Goal: Information Seeking & Learning: Learn about a topic

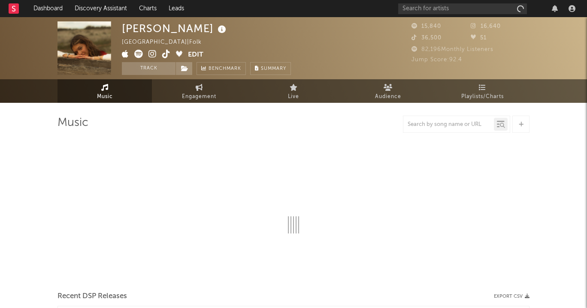
select select "6m"
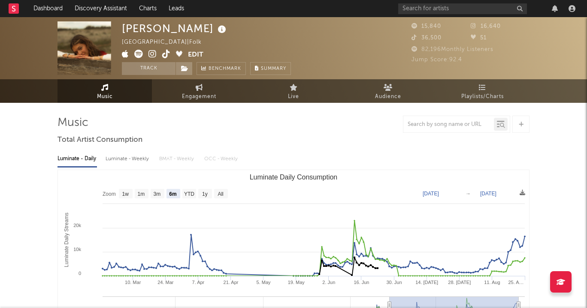
click at [168, 54] on icon at bounding box center [166, 54] width 8 height 9
click at [152, 55] on icon at bounding box center [152, 54] width 8 height 9
click at [203, 89] on link "Engagement" at bounding box center [199, 91] width 94 height 24
select select "1w"
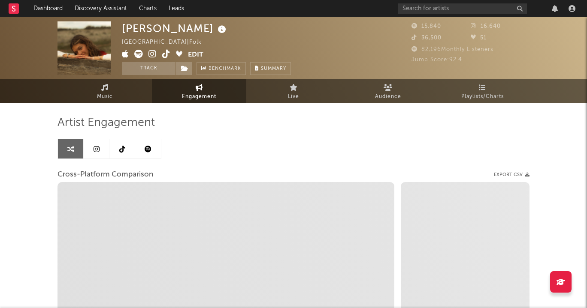
select select "1m"
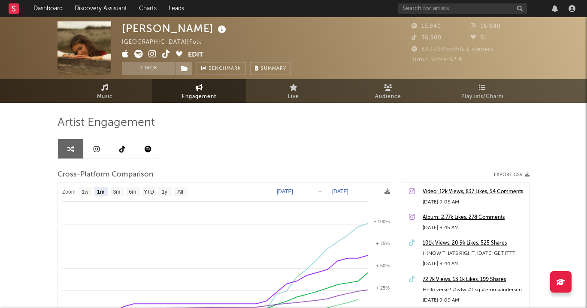
click at [94, 140] on link at bounding box center [97, 148] width 26 height 19
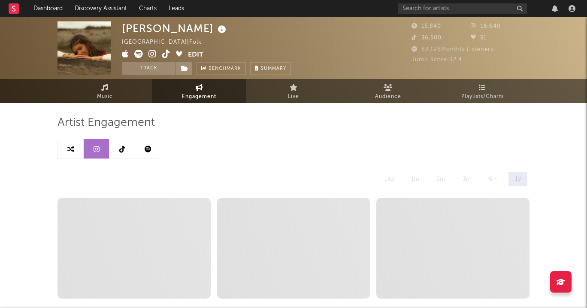
select select "6m"
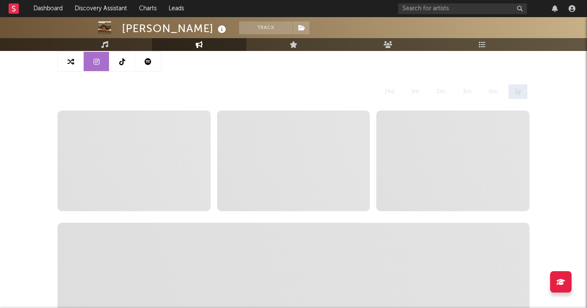
scroll to position [88, 0]
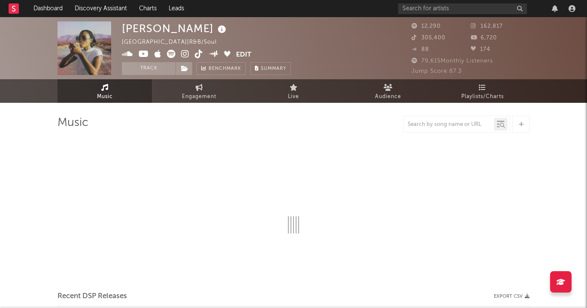
select select "6m"
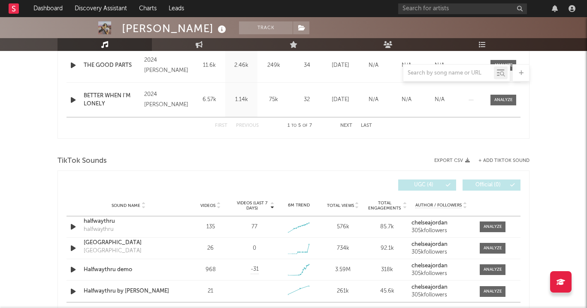
scroll to position [505, 0]
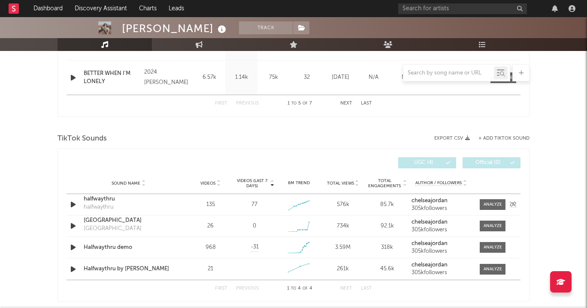
click at [99, 198] on div "halfwaythru" at bounding box center [129, 199] width 90 height 9
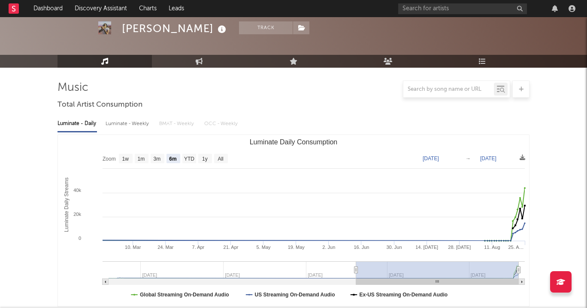
scroll to position [0, 0]
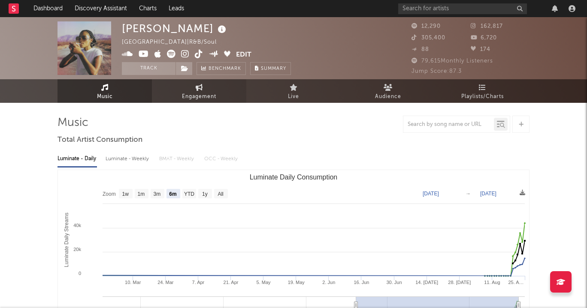
click at [210, 95] on span "Engagement" at bounding box center [199, 97] width 34 height 10
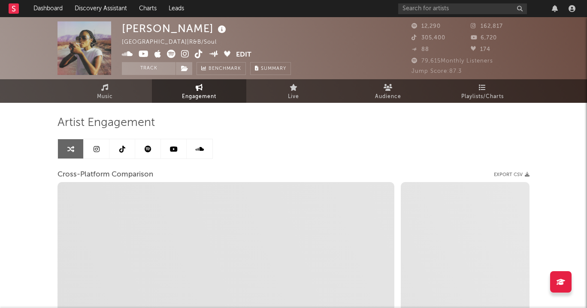
select select "1w"
click at [101, 147] on link at bounding box center [97, 148] width 26 height 19
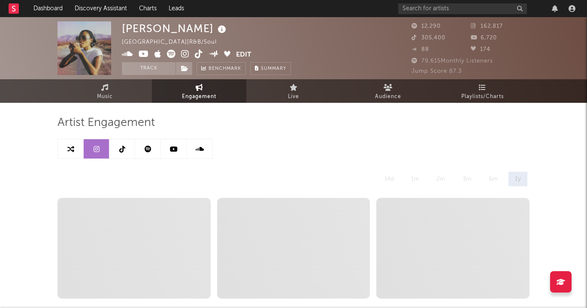
select select "6m"
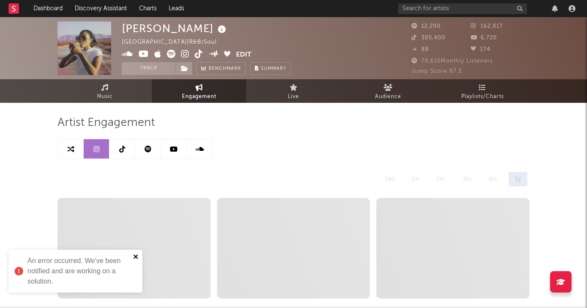
click at [137, 254] on icon "close" at bounding box center [136, 256] width 6 height 7
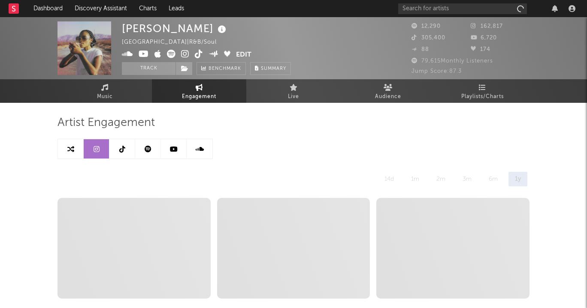
select select "6m"
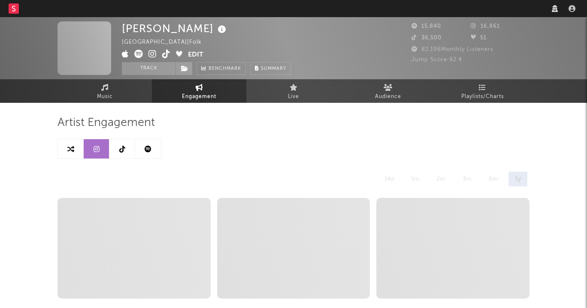
select select "6m"
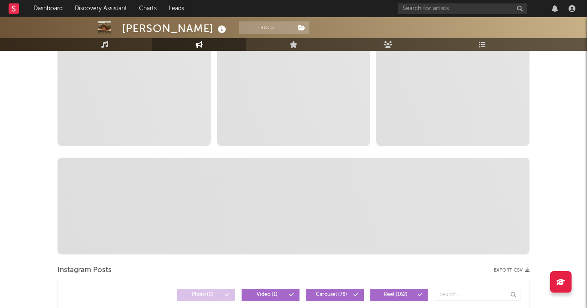
scroll to position [42, 0]
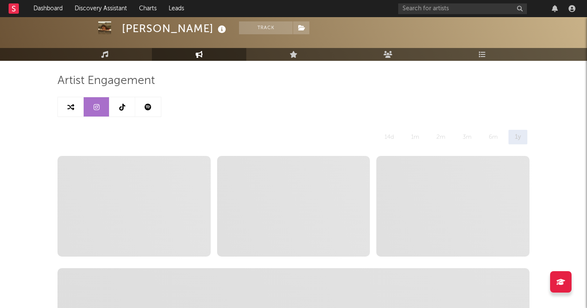
click at [142, 176] on span "-- stat0 No video posts were posted in the last year" at bounding box center [133, 206] width 153 height 101
click at [131, 100] on link at bounding box center [122, 106] width 26 height 19
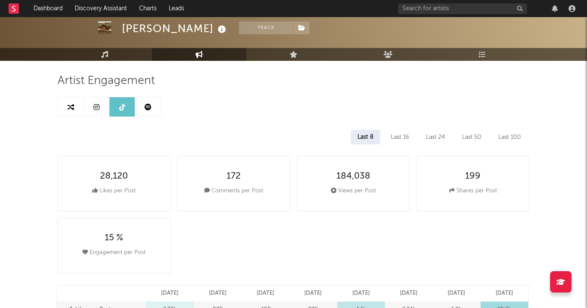
select select "6m"
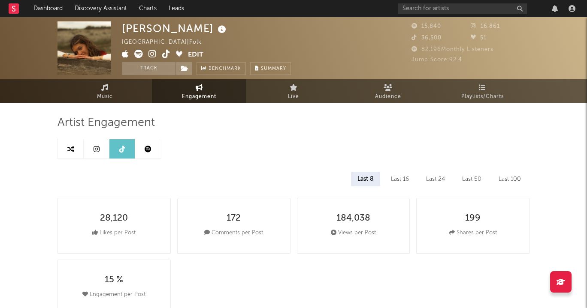
click at [98, 147] on icon at bounding box center [96, 149] width 6 height 7
select select "6m"
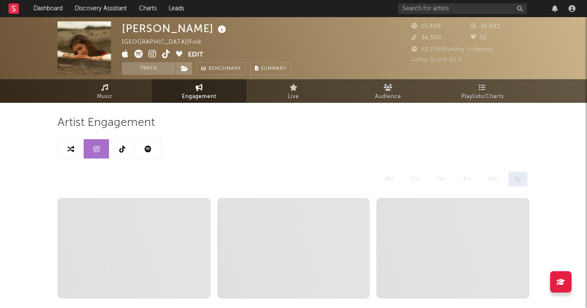
click at [152, 150] on link at bounding box center [148, 148] width 26 height 19
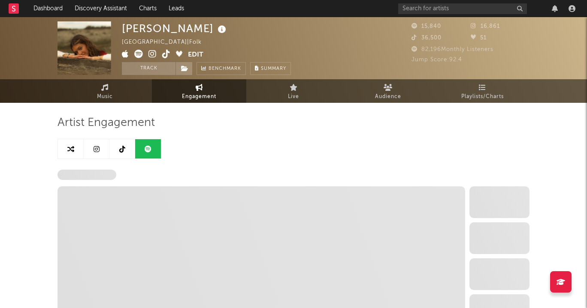
select select "6m"
select select "1w"
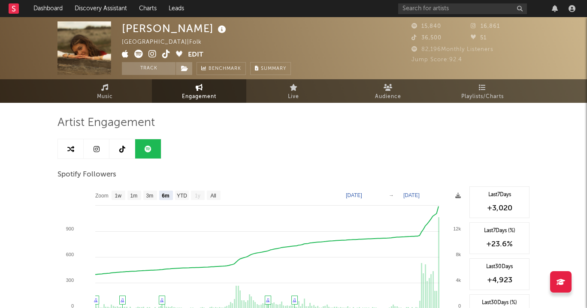
click at [78, 146] on link at bounding box center [71, 148] width 26 height 19
select select "1m"
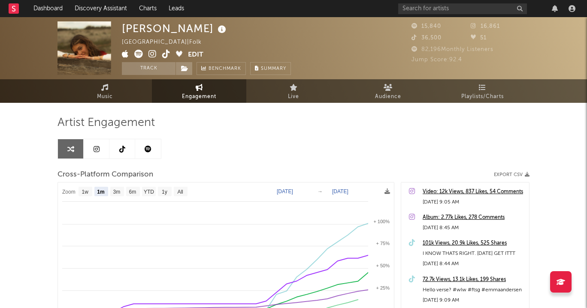
click at [82, 146] on link at bounding box center [71, 148] width 26 height 19
click at [90, 147] on link at bounding box center [97, 148] width 26 height 19
select select "6m"
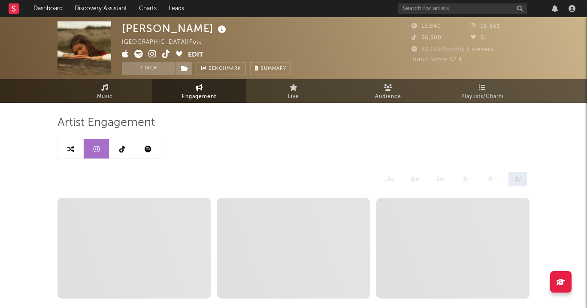
click at [118, 148] on link at bounding box center [122, 148] width 26 height 19
select select "6m"
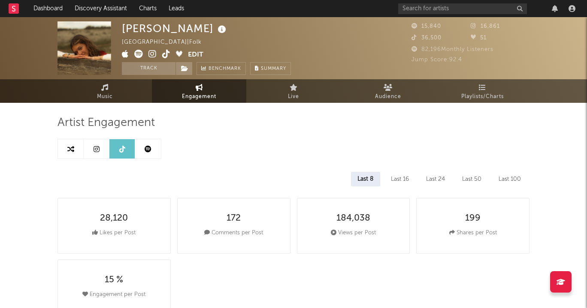
click at [141, 148] on link at bounding box center [148, 148] width 26 height 19
select select "6m"
select select "1w"
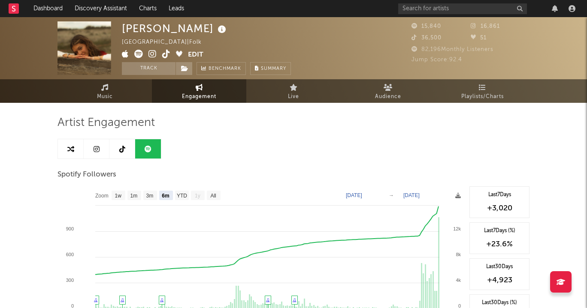
click at [66, 143] on link at bounding box center [71, 148] width 26 height 19
select select "1m"
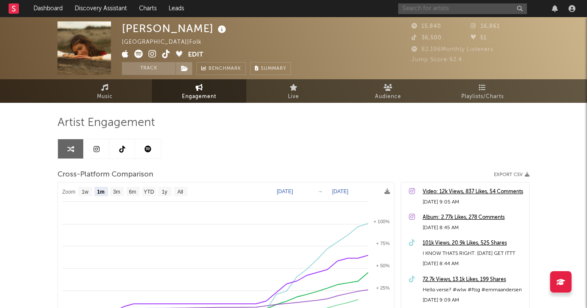
click at [413, 11] on input "text" at bounding box center [462, 8] width 129 height 11
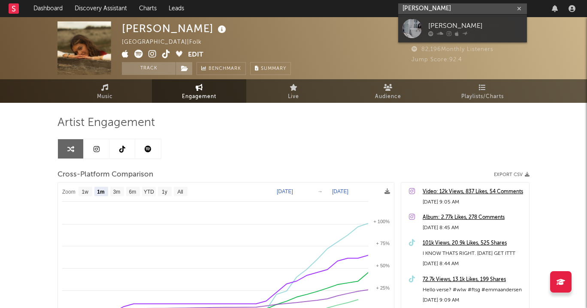
type input "cece natalie"
click at [428, 21] on div "Cece Natalie" at bounding box center [475, 26] width 94 height 10
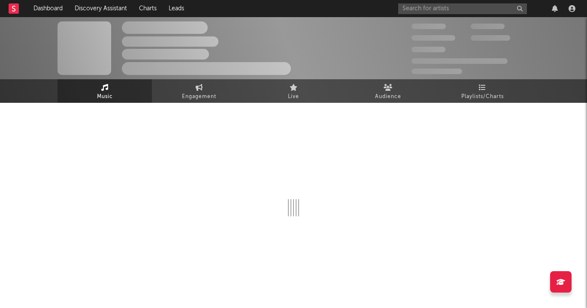
select select "6m"
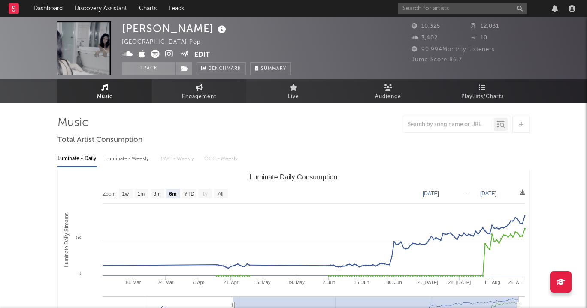
click at [198, 87] on icon at bounding box center [199, 87] width 7 height 7
select select "1w"
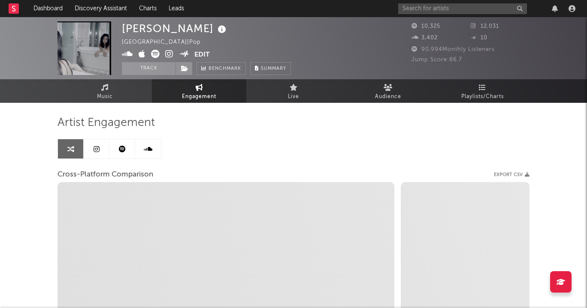
click at [126, 152] on link at bounding box center [122, 148] width 26 height 19
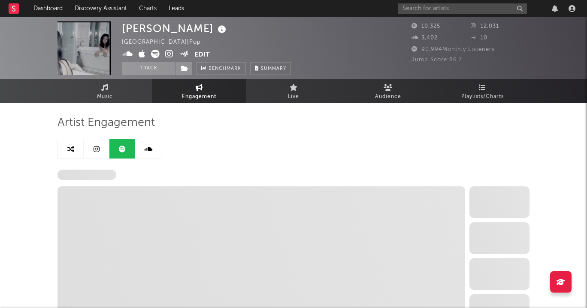
select select "6m"
select select "1w"
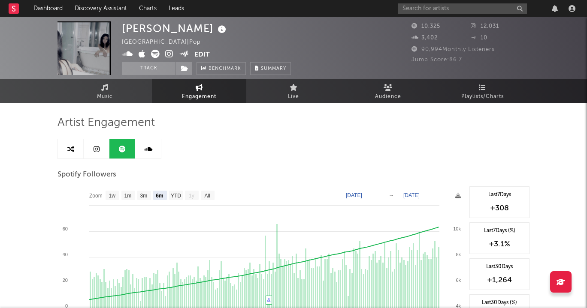
click at [101, 142] on link at bounding box center [97, 148] width 26 height 19
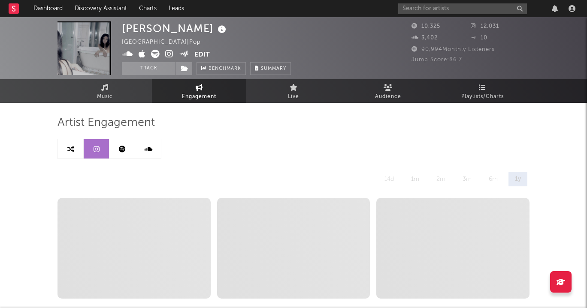
click at [60, 147] on link at bounding box center [71, 148] width 26 height 19
select select "1m"
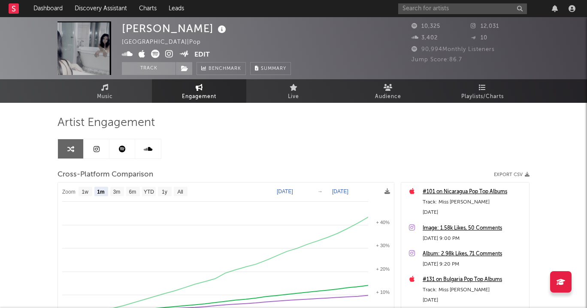
click at [147, 152] on icon at bounding box center [148, 149] width 9 height 7
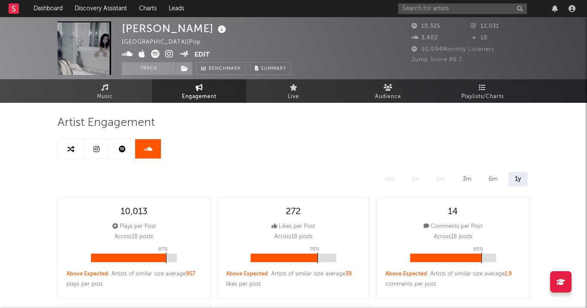
click at [124, 147] on icon at bounding box center [122, 149] width 7 height 7
select select "6m"
select select "1w"
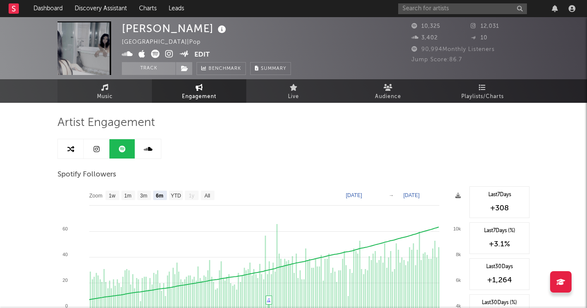
click at [121, 92] on link "Music" at bounding box center [104, 91] width 94 height 24
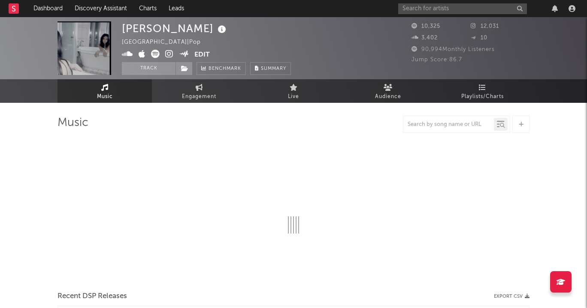
select select "6m"
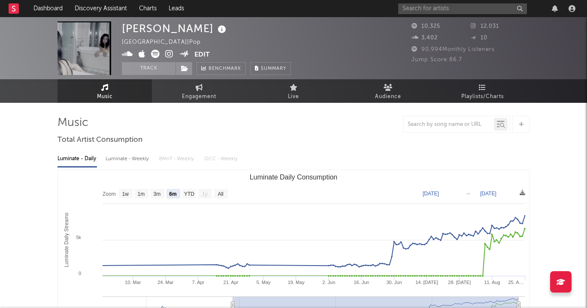
click at [169, 97] on link "Engagement" at bounding box center [199, 91] width 94 height 24
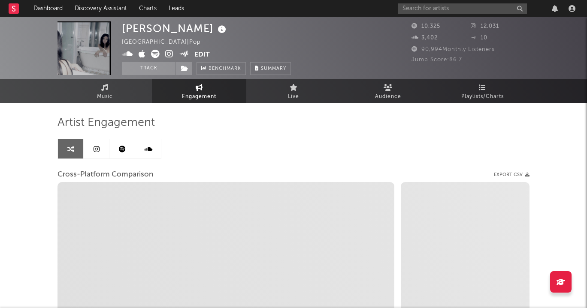
select select "1w"
select select "1m"
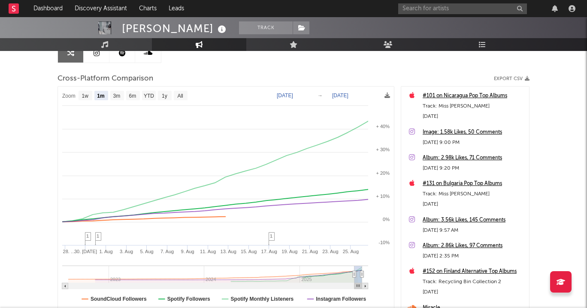
scroll to position [159, 0]
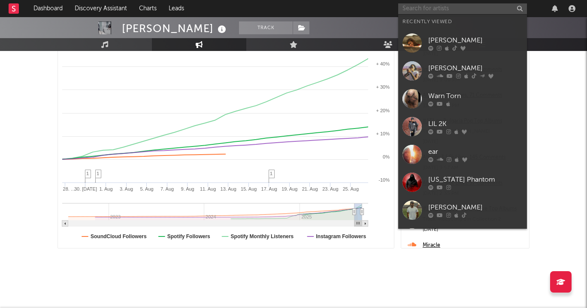
click at [444, 9] on input "text" at bounding box center [462, 8] width 129 height 11
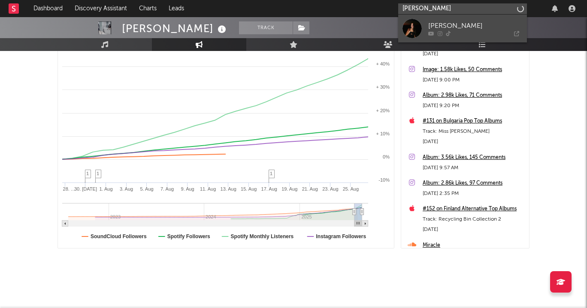
type input "hailey picardi"
click at [463, 30] on div "hailey picardi" at bounding box center [475, 26] width 94 height 10
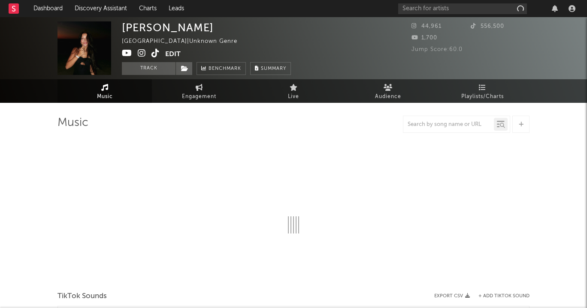
select select "1w"
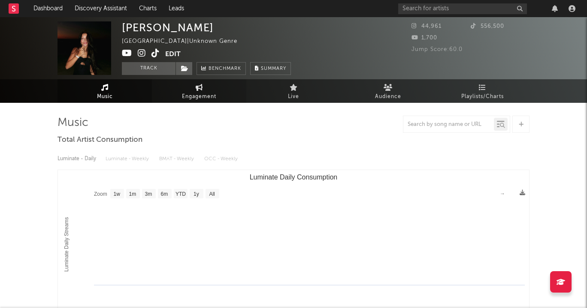
click at [187, 99] on span "Engagement" at bounding box center [199, 97] width 34 height 10
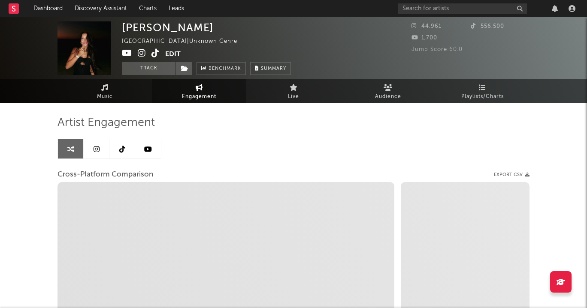
select select "1w"
click at [125, 146] on link at bounding box center [122, 148] width 26 height 19
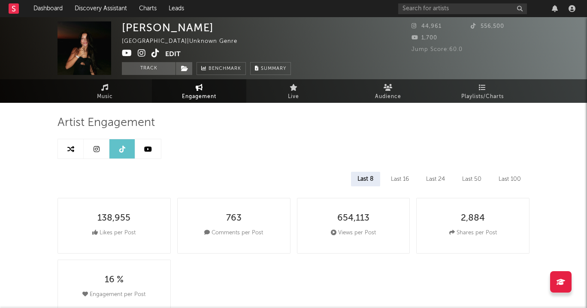
select select "6m"
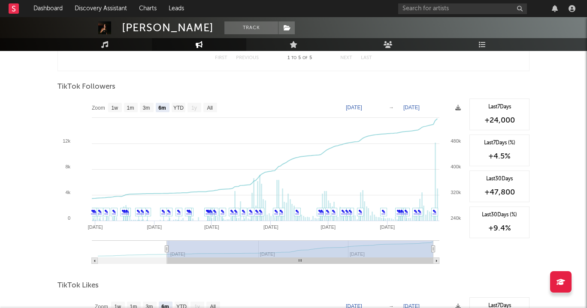
scroll to position [798, 0]
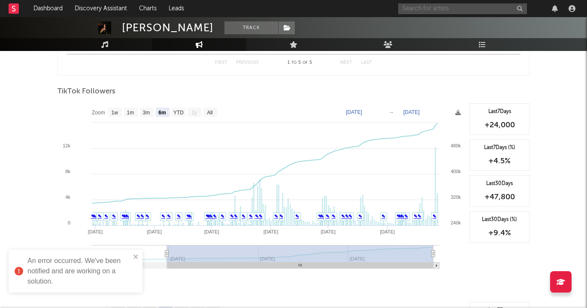
click at [436, 7] on input "text" at bounding box center [462, 8] width 129 height 11
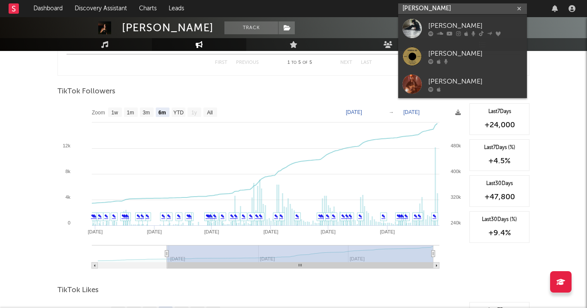
type input "[PERSON_NAME]"
click at [450, 24] on div "[PERSON_NAME]" at bounding box center [475, 26] width 94 height 10
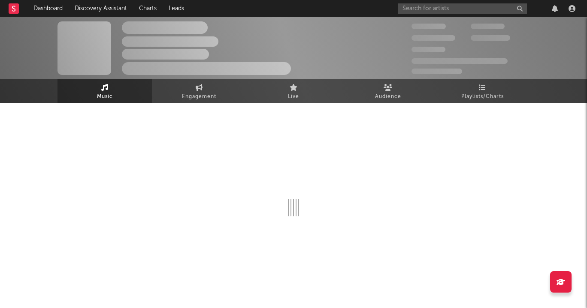
select select "1w"
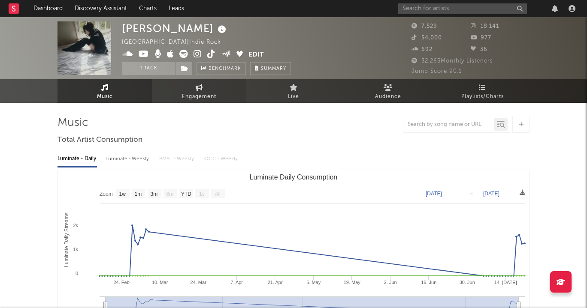
click at [196, 93] on span "Engagement" at bounding box center [199, 97] width 34 height 10
select select "1w"
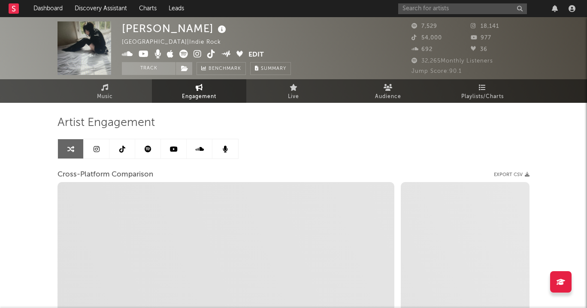
click at [126, 151] on link at bounding box center [122, 148] width 26 height 19
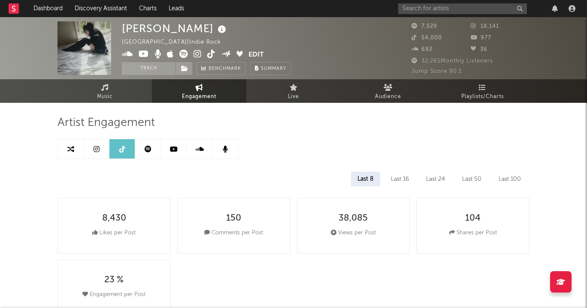
select select "6m"
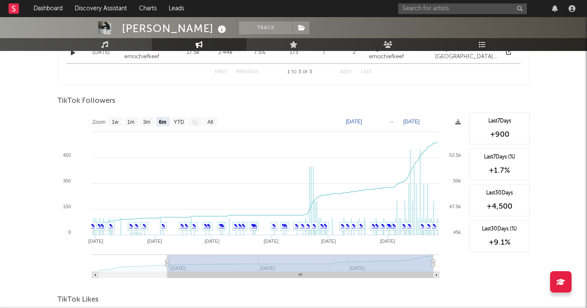
scroll to position [746, 0]
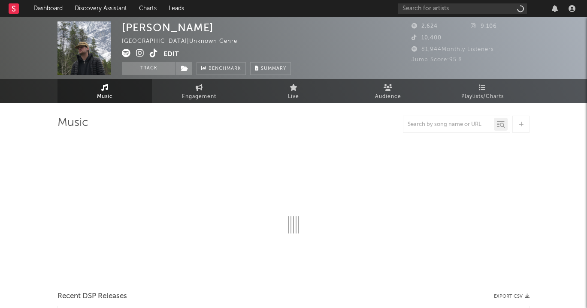
select select "6m"
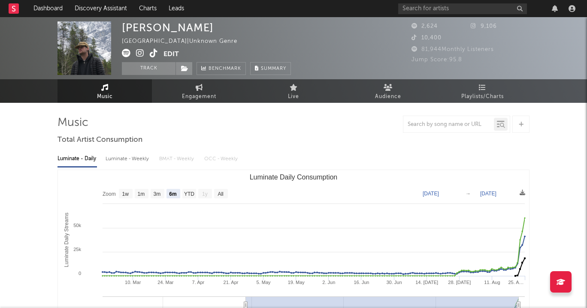
click at [153, 52] on icon at bounding box center [154, 53] width 8 height 9
click at [143, 52] on icon at bounding box center [140, 53] width 8 height 9
click at [138, 53] on icon at bounding box center [140, 53] width 8 height 9
